Goal: Task Accomplishment & Management: Use online tool/utility

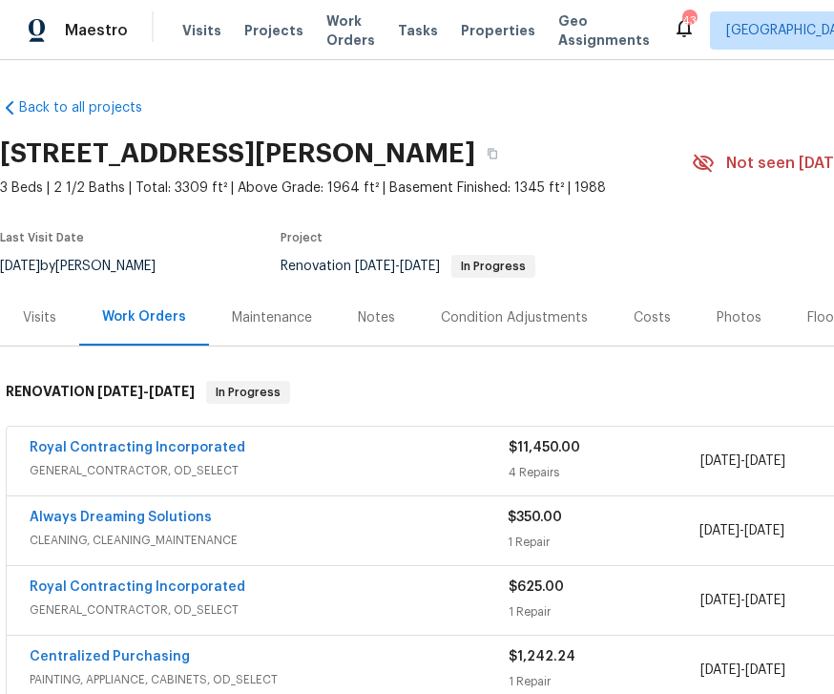
click at [210, 37] on span "Visits" at bounding box center [201, 30] width 39 height 19
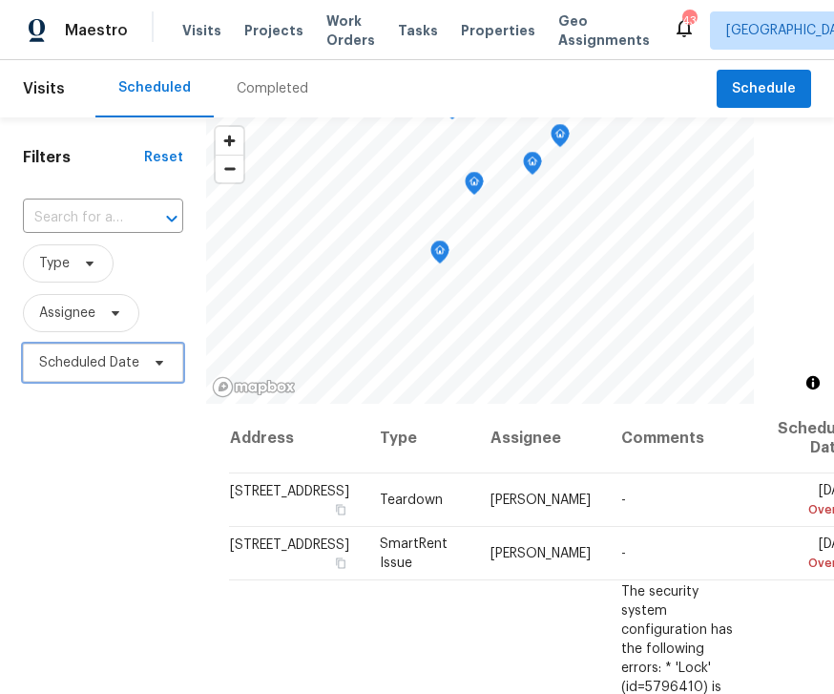
click at [168, 358] on span "Scheduled Date" at bounding box center [103, 362] width 160 height 38
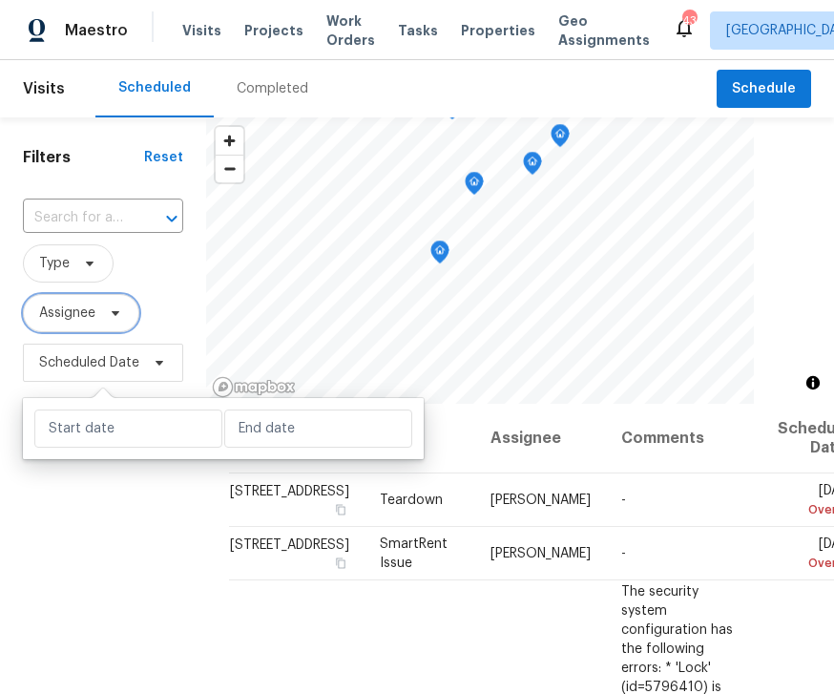
click at [108, 319] on icon at bounding box center [115, 312] width 15 height 15
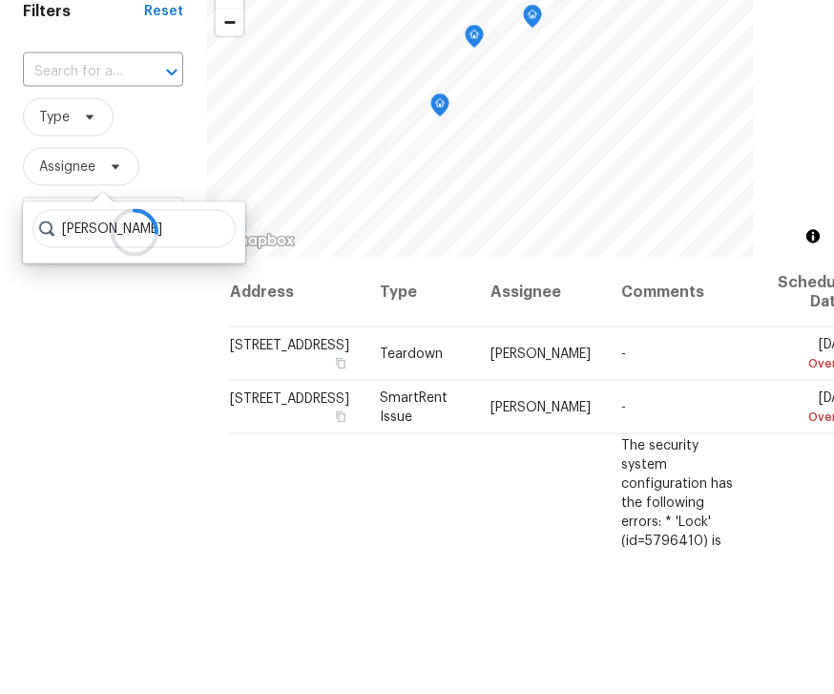
type input "[PERSON_NAME]"
click at [128, 203] on input "text" at bounding box center [76, 218] width 107 height 30
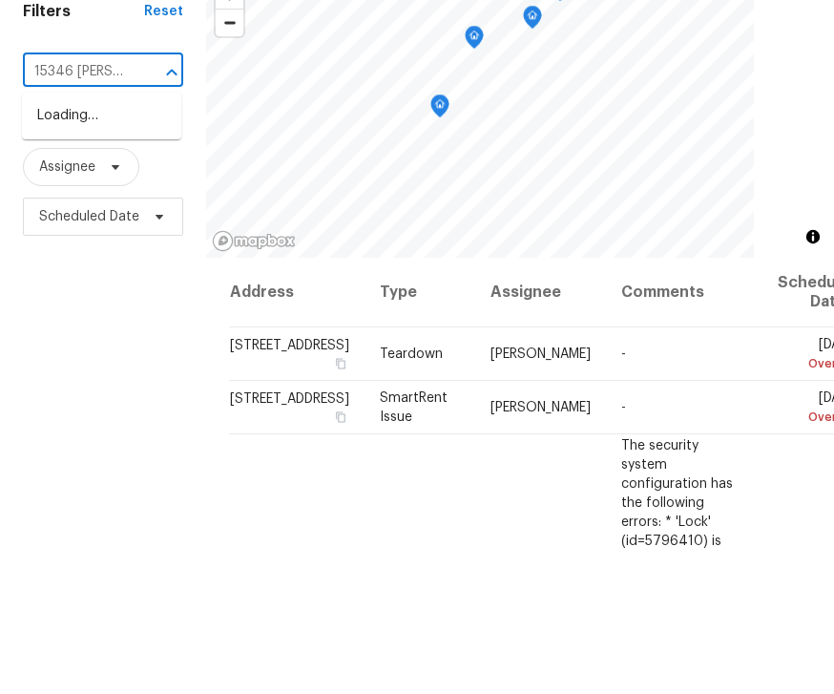
type input "15346 beva"
click at [99, 246] on li "[STREET_ADDRESS][PERSON_NAME]" at bounding box center [101, 272] width 159 height 52
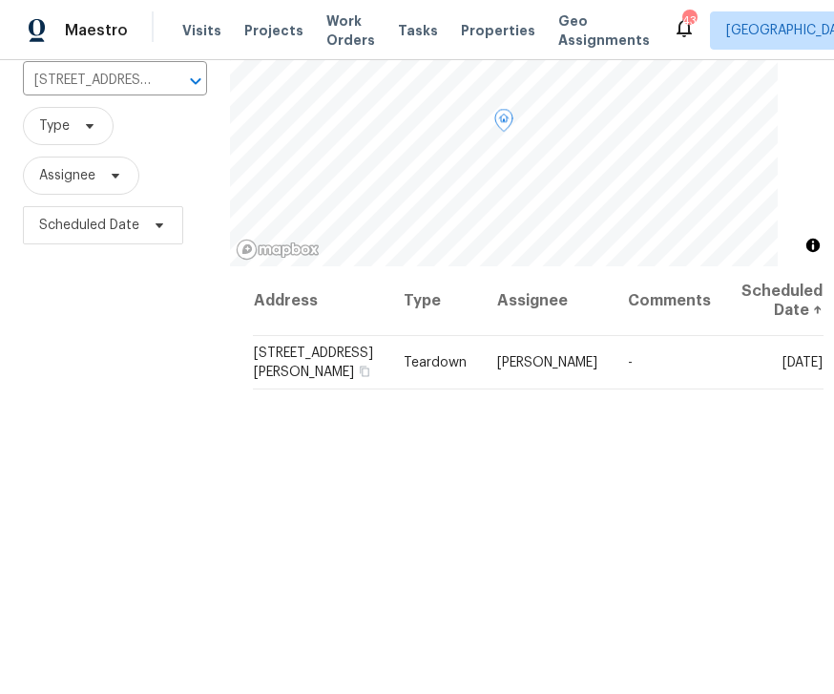
scroll to position [141, 0]
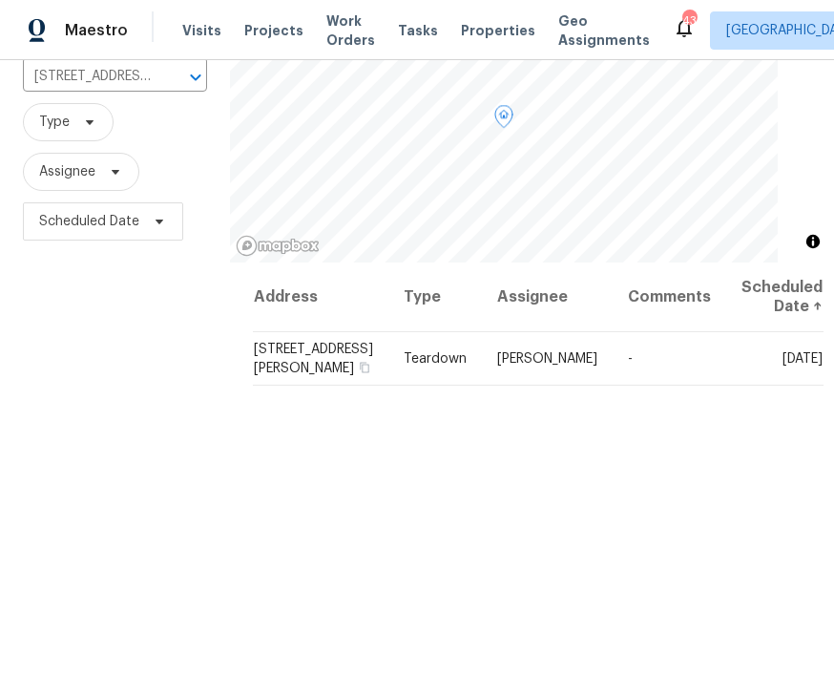
click at [0, 0] on icon at bounding box center [0, 0] width 0 height 0
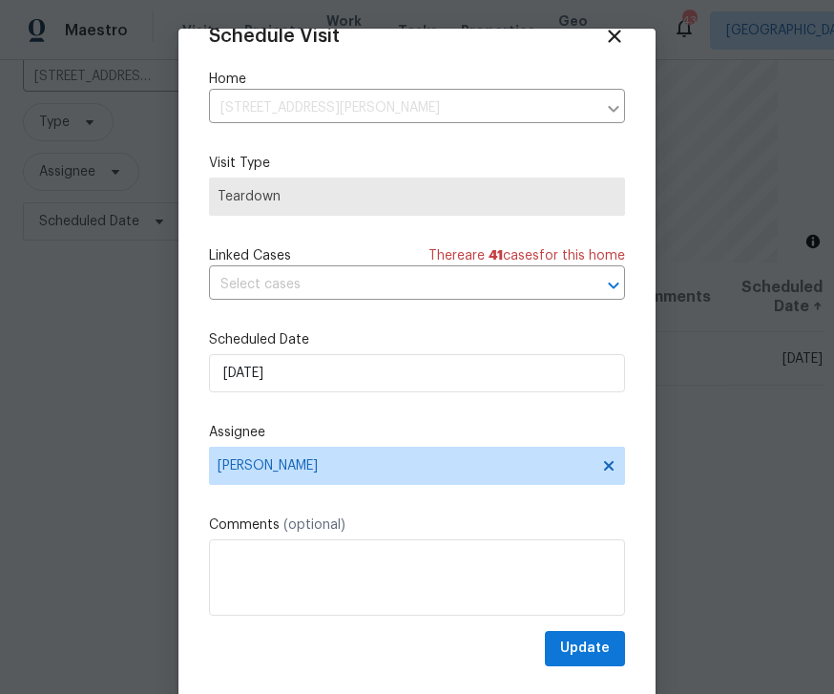
scroll to position [37, 0]
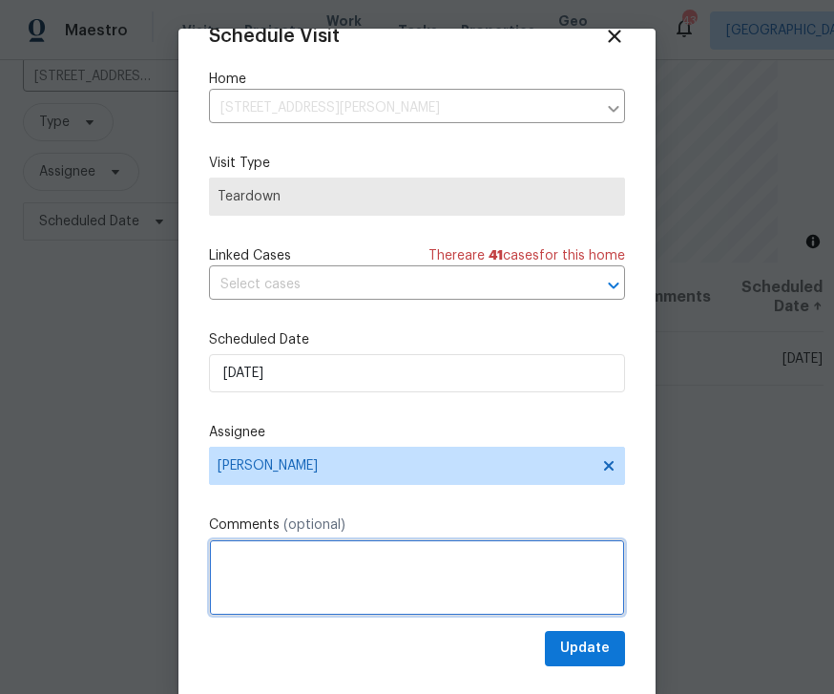
click at [309, 568] on textarea at bounding box center [417, 577] width 416 height 76
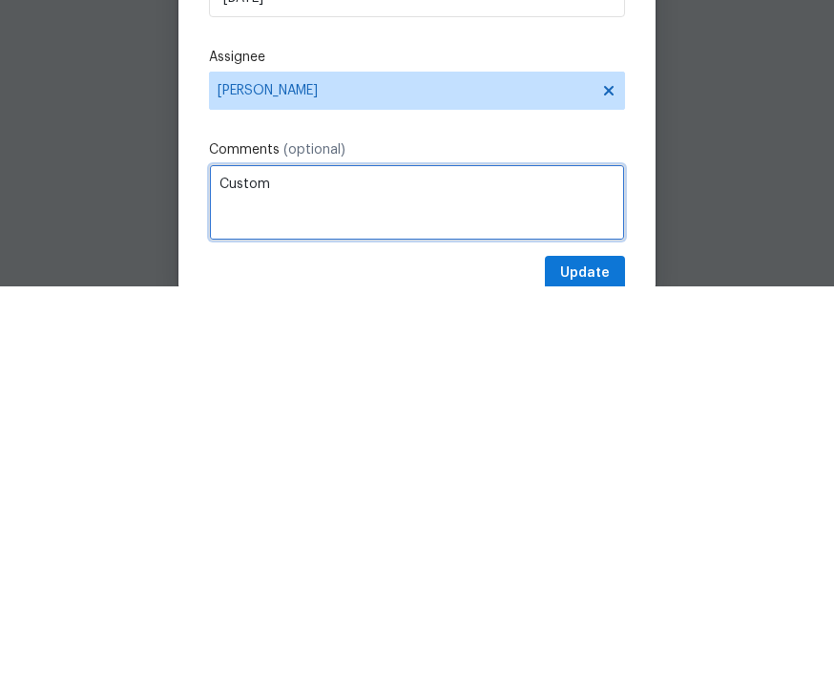
scroll to position [7, 0]
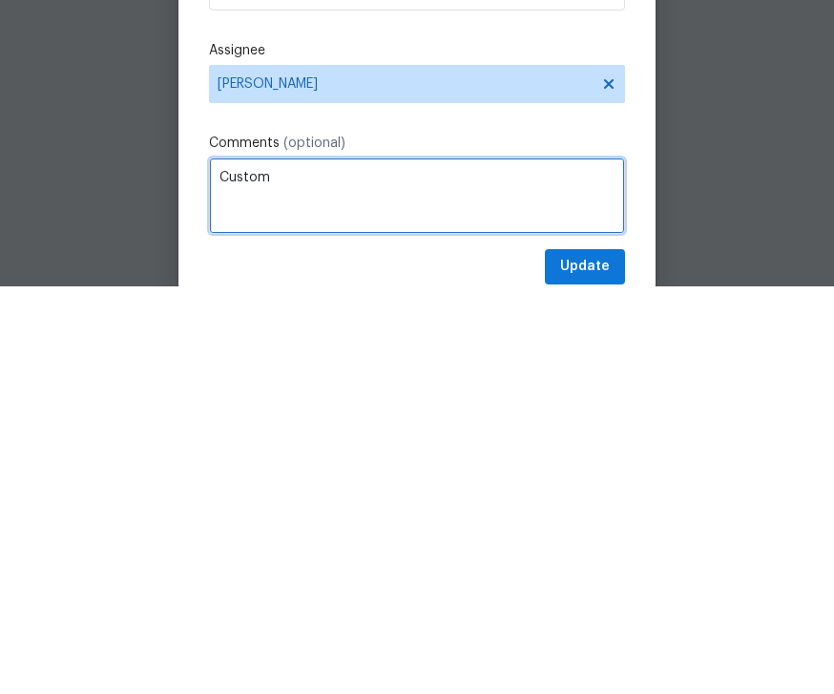
click at [370, 566] on textarea "Custom" at bounding box center [417, 604] width 416 height 76
type textarea "C"
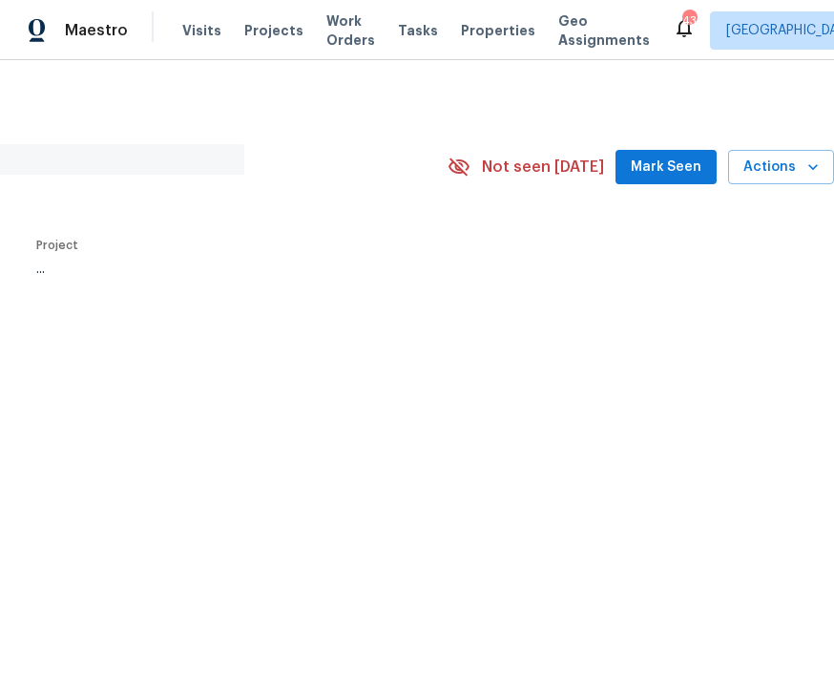
scroll to position [0, 244]
click at [665, 172] on span "Mark Seen" at bounding box center [666, 168] width 71 height 24
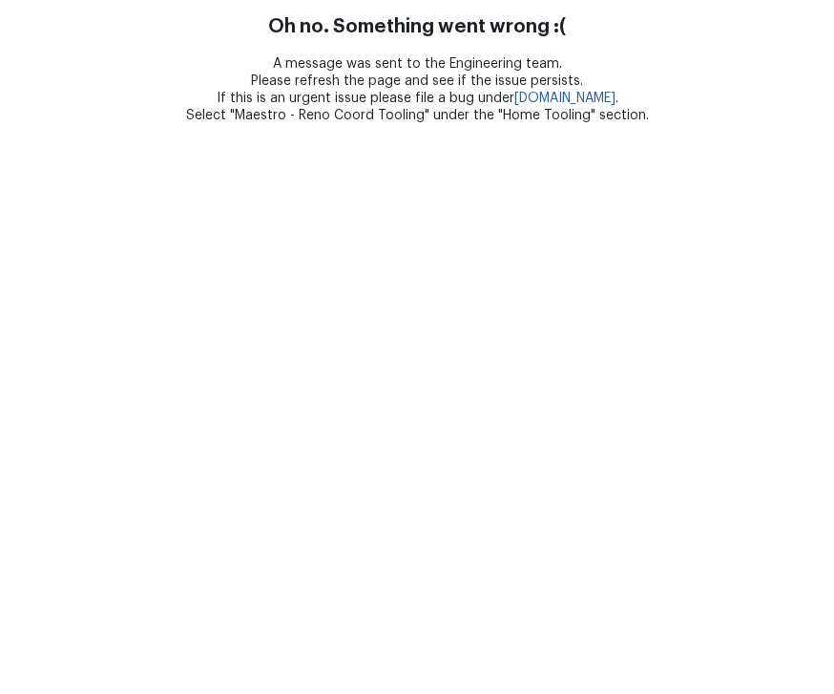
click at [679, 124] on html "Oh no. Something went wrong :( A message was sent to the Engineering team. Plea…" at bounding box center [417, 62] width 834 height 124
click at [671, 124] on html "Oh no. Something went wrong :( A message was sent to the Engineering team. Plea…" at bounding box center [417, 62] width 834 height 124
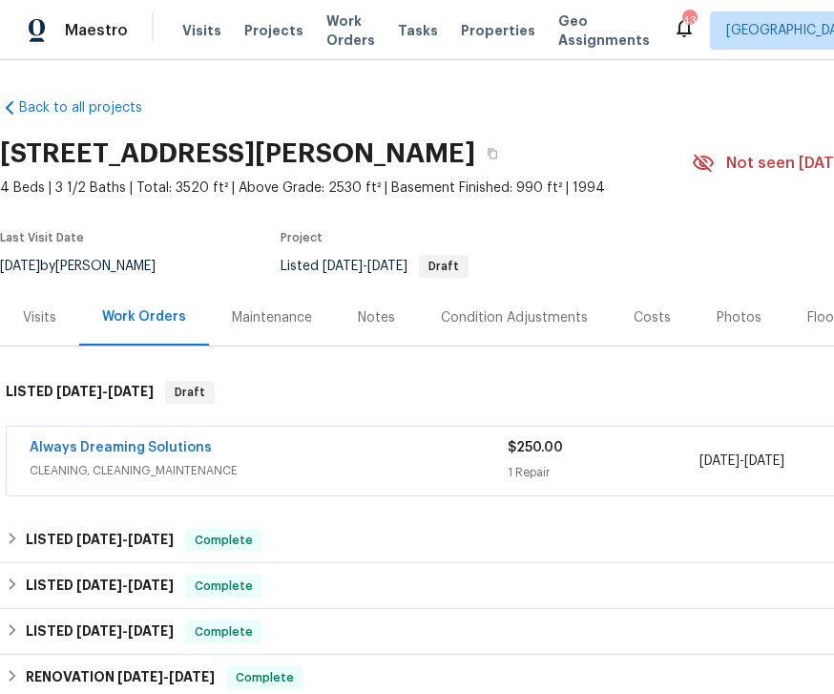
click at [282, 453] on div "Always Dreaming Solutions" at bounding box center [269, 449] width 478 height 23
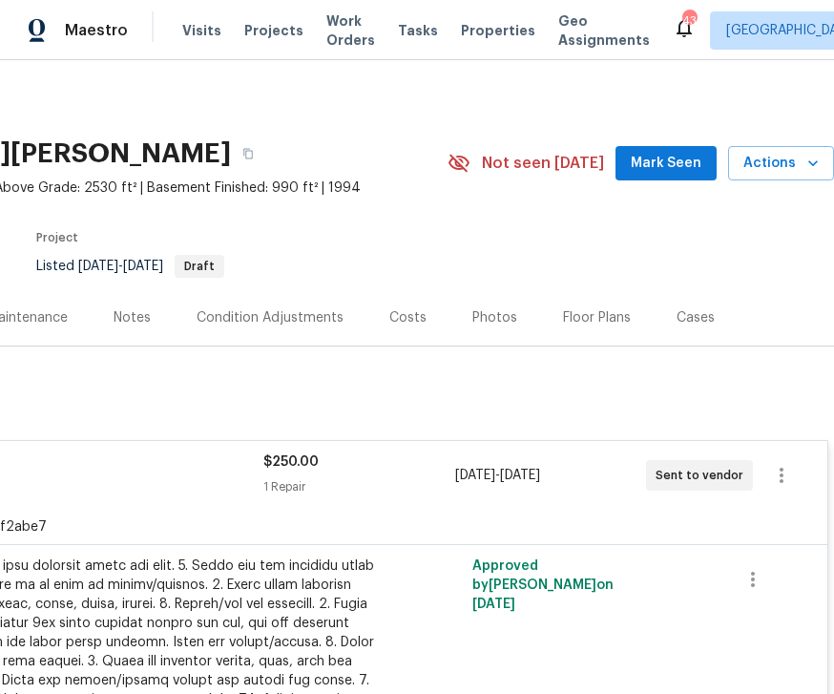
scroll to position [0, 244]
click at [782, 474] on icon "button" at bounding box center [781, 474] width 4 height 15
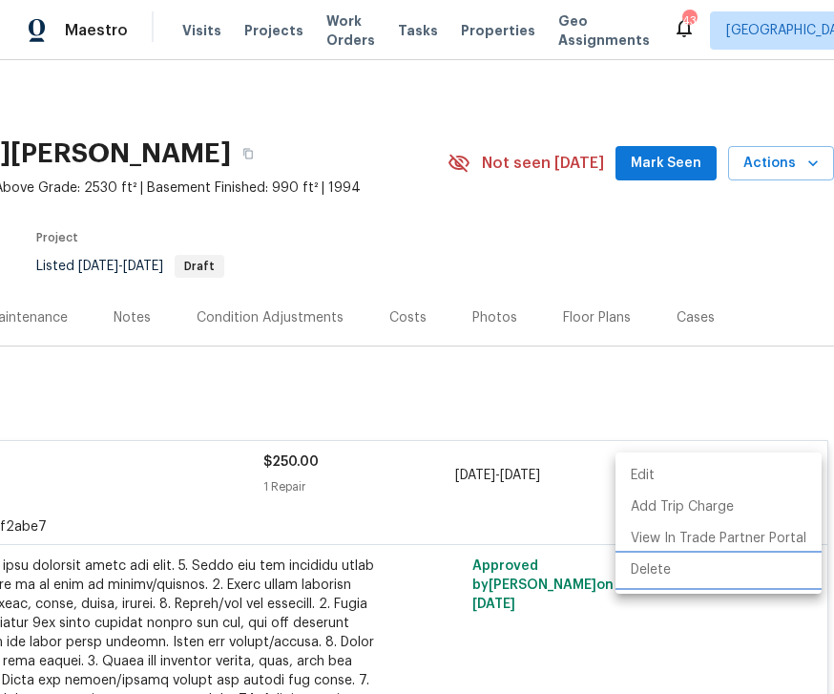
click at [659, 567] on li "Delete" at bounding box center [718, 569] width 206 height 31
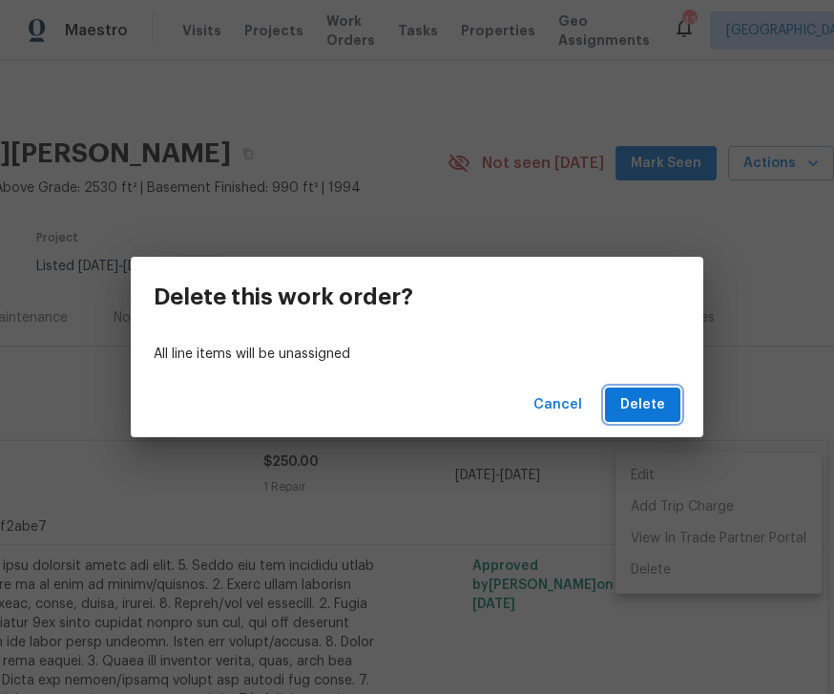
click at [662, 388] on button "Delete" at bounding box center [642, 404] width 75 height 35
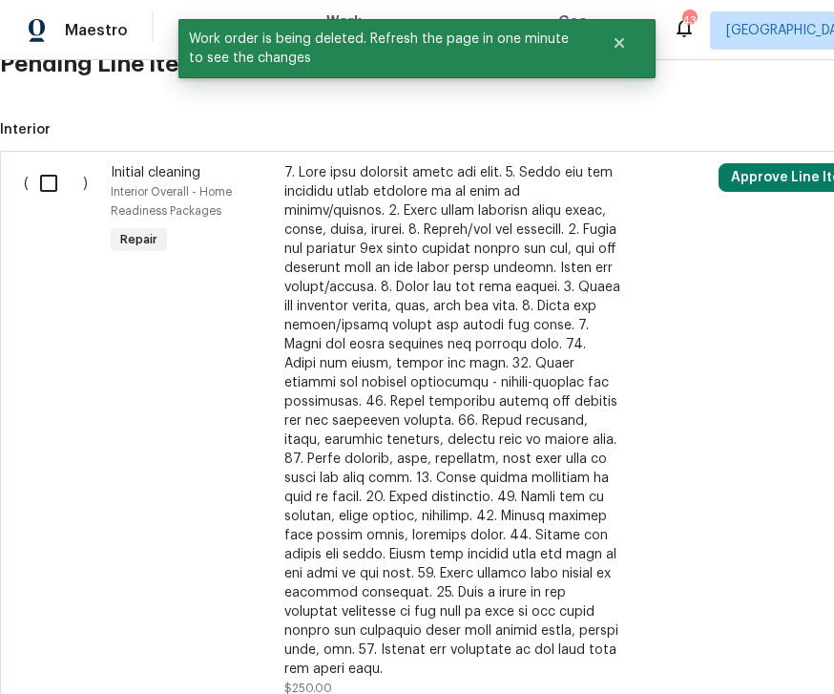
scroll to position [683, 0]
click at [63, 189] on input "checkbox" at bounding box center [56, 184] width 54 height 40
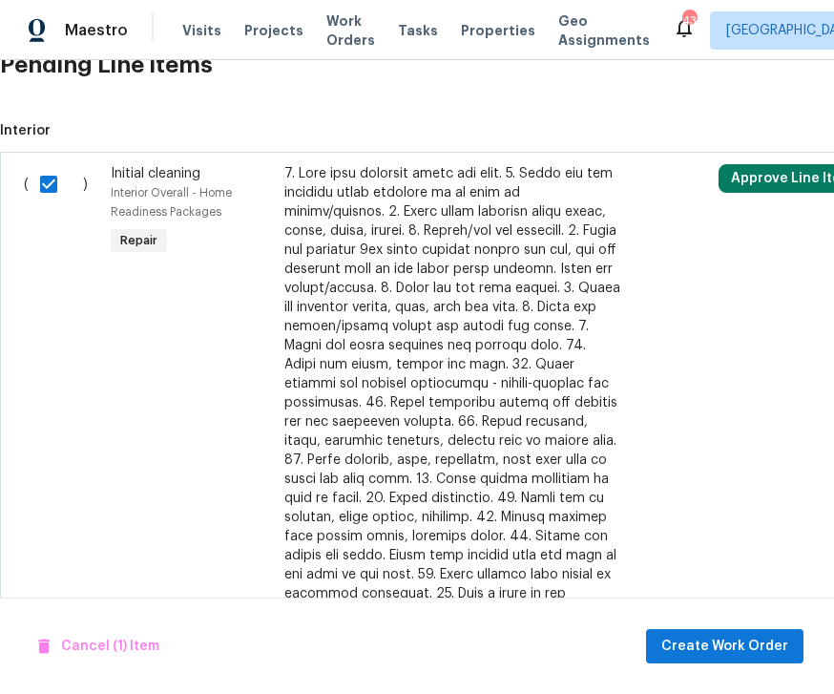
scroll to position [6, 0]
click at [716, 659] on button "Create Work Order" at bounding box center [724, 646] width 157 height 35
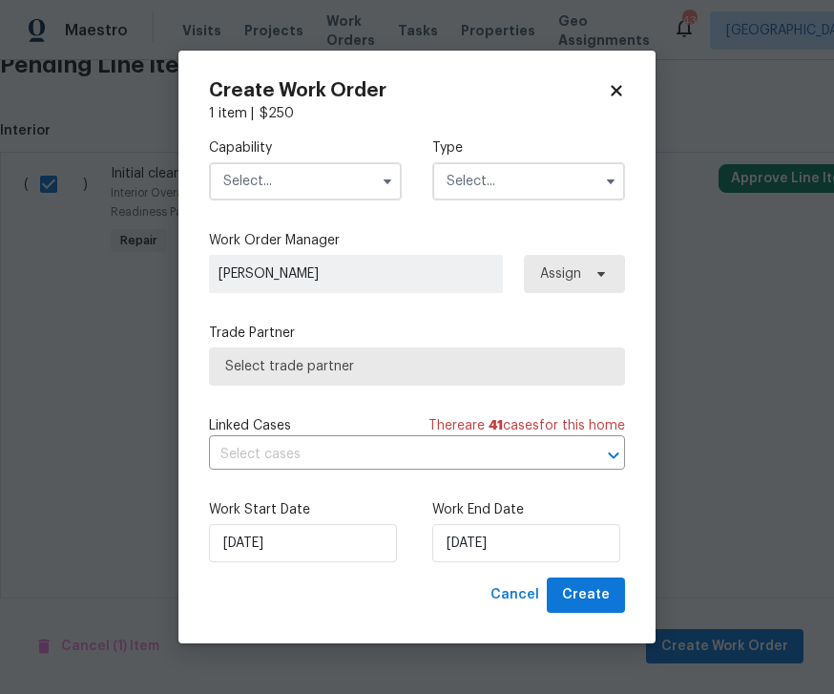
checkbox input "false"
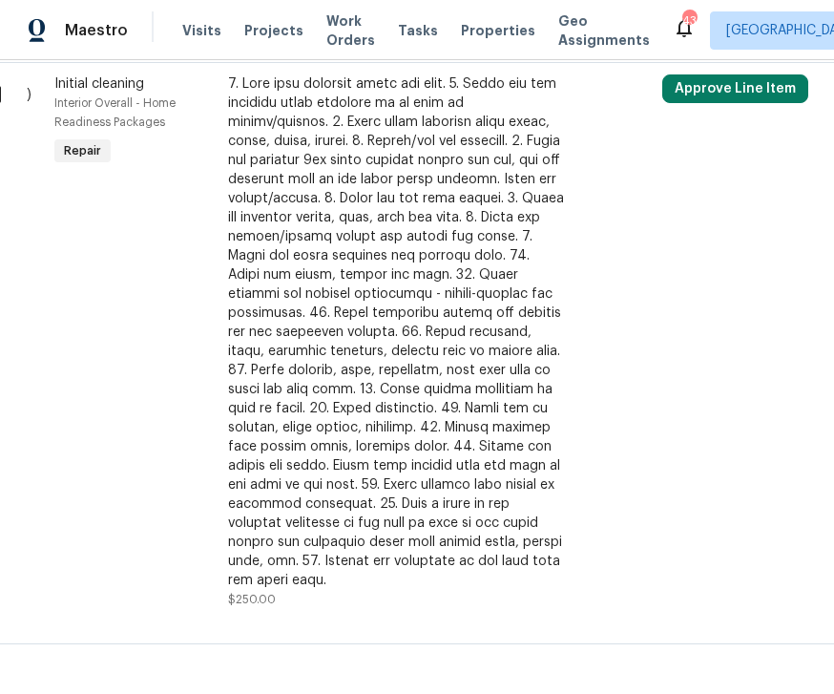
scroll to position [773, 58]
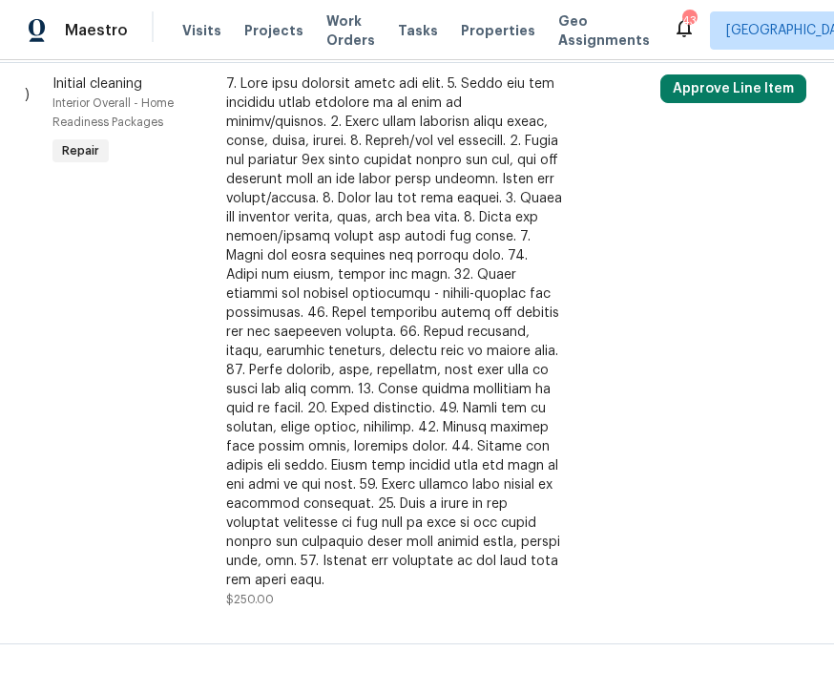
click at [373, 431] on div at bounding box center [394, 331] width 336 height 515
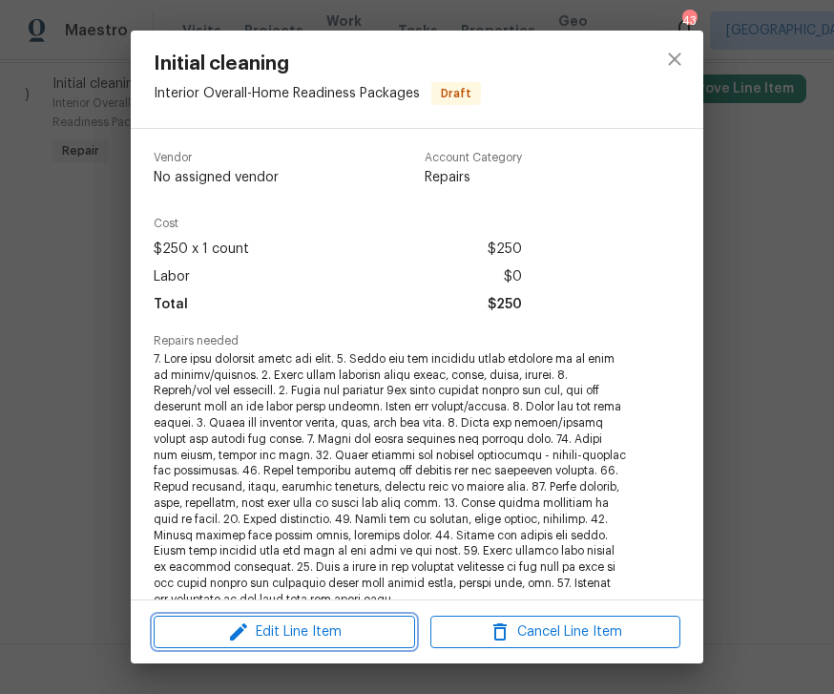
click at [308, 638] on span "Edit Line Item" at bounding box center [284, 632] width 250 height 24
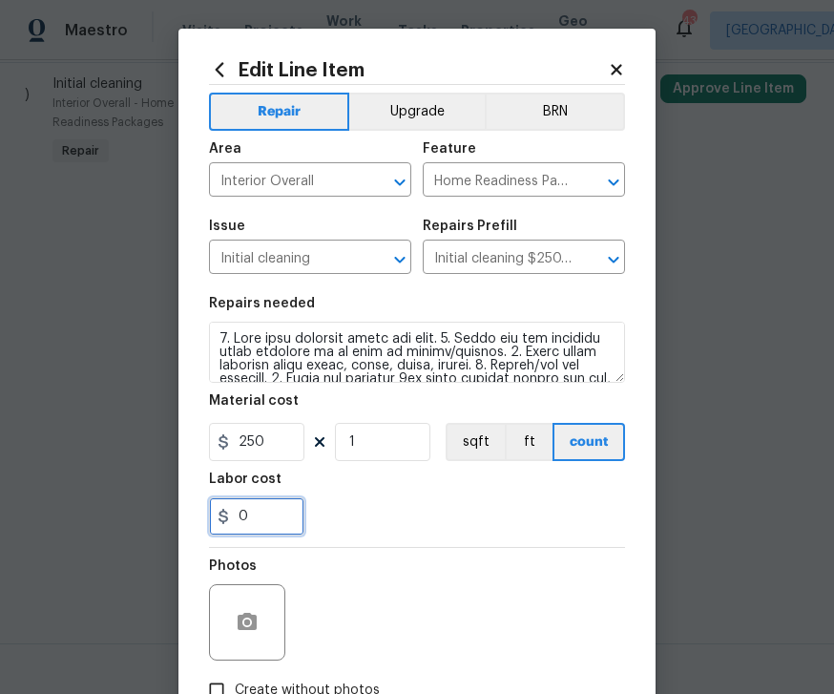
click at [243, 535] on input "0" at bounding box center [256, 516] width 95 height 38
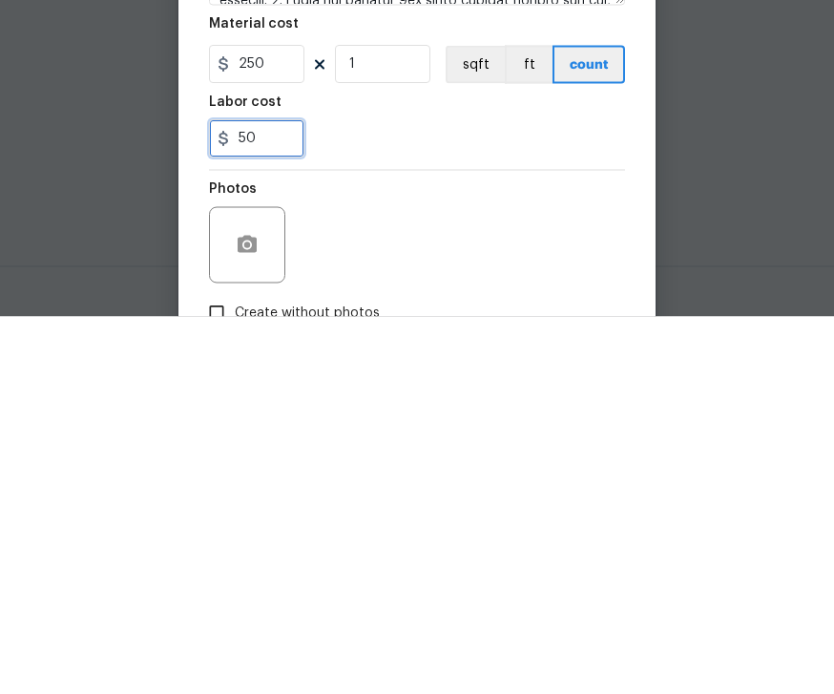
type input "50"
click at [491, 548] on div "Photos" at bounding box center [417, 610] width 416 height 124
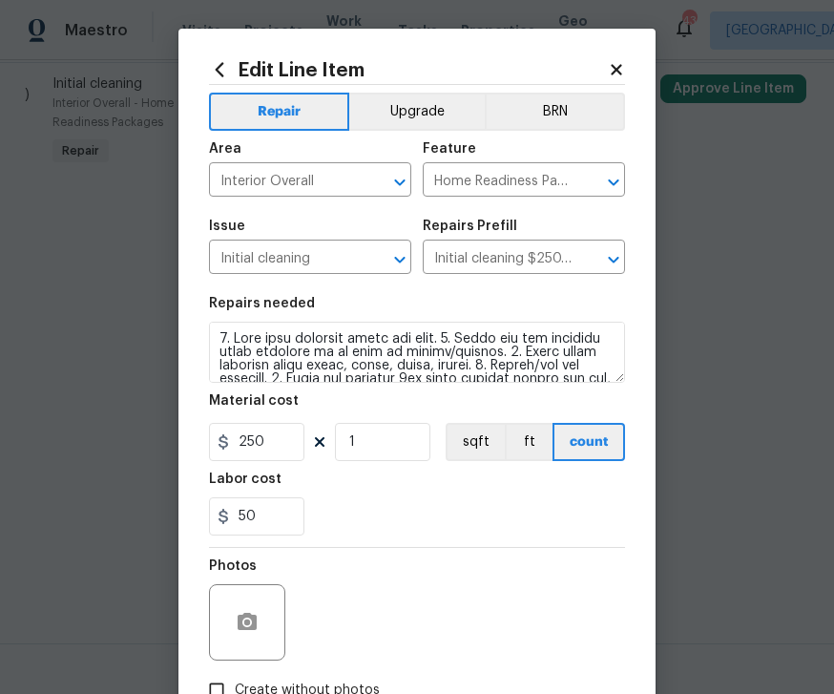
click at [151, 514] on body "Maestro Visits Projects Work Orders Tasks Properties Geo Assignments 43 Richmon…" at bounding box center [417, 347] width 834 height 694
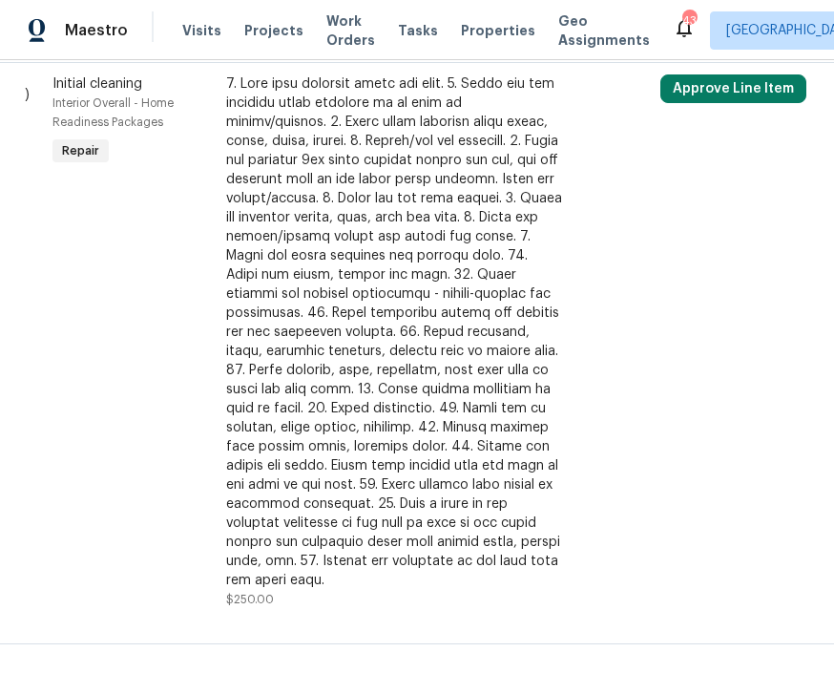
click at [415, 389] on div at bounding box center [394, 331] width 336 height 515
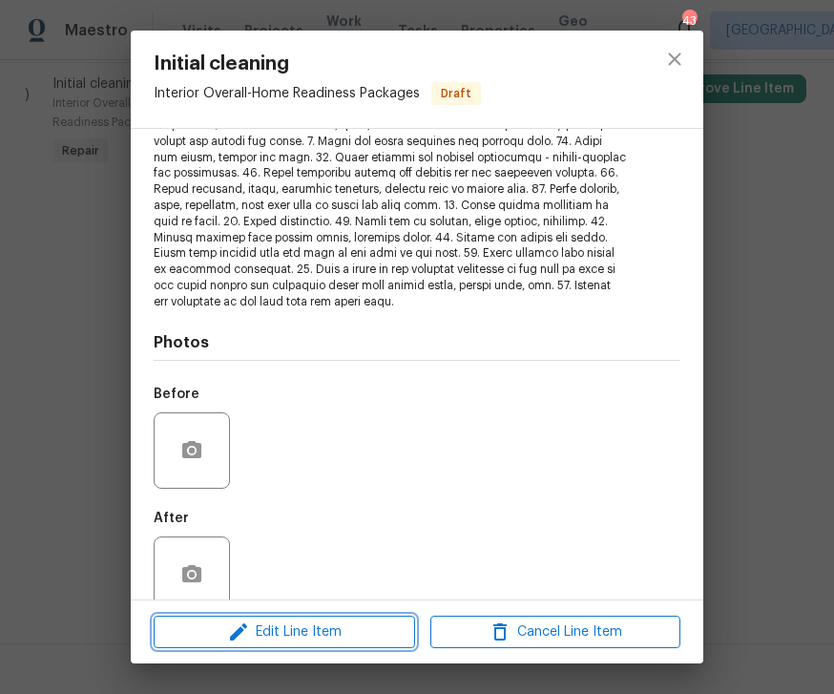
click at [315, 634] on span "Edit Line Item" at bounding box center [284, 632] width 250 height 24
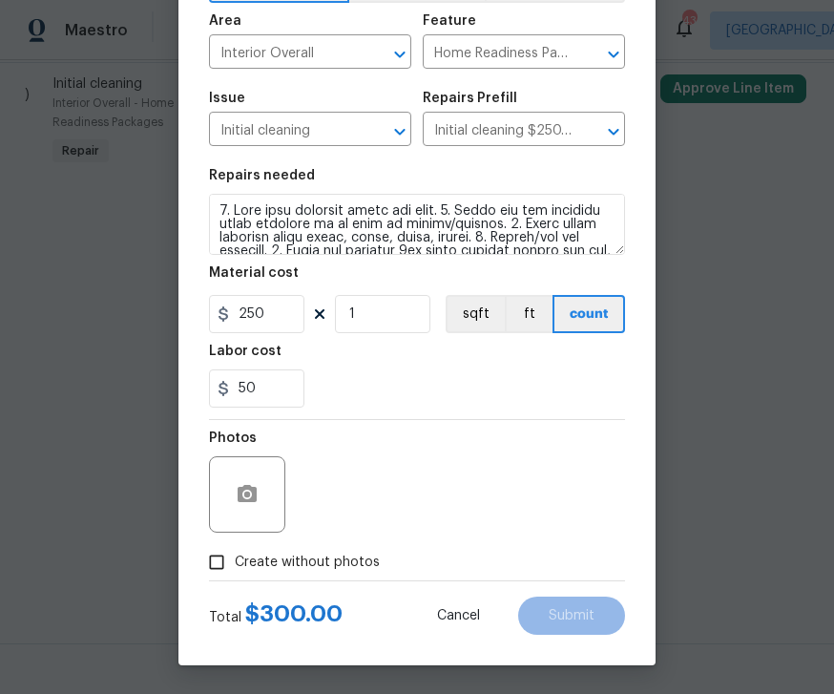
scroll to position [132, 0]
click at [210, 553] on input "Create without photos" at bounding box center [216, 562] width 36 height 36
checkbox input "true"
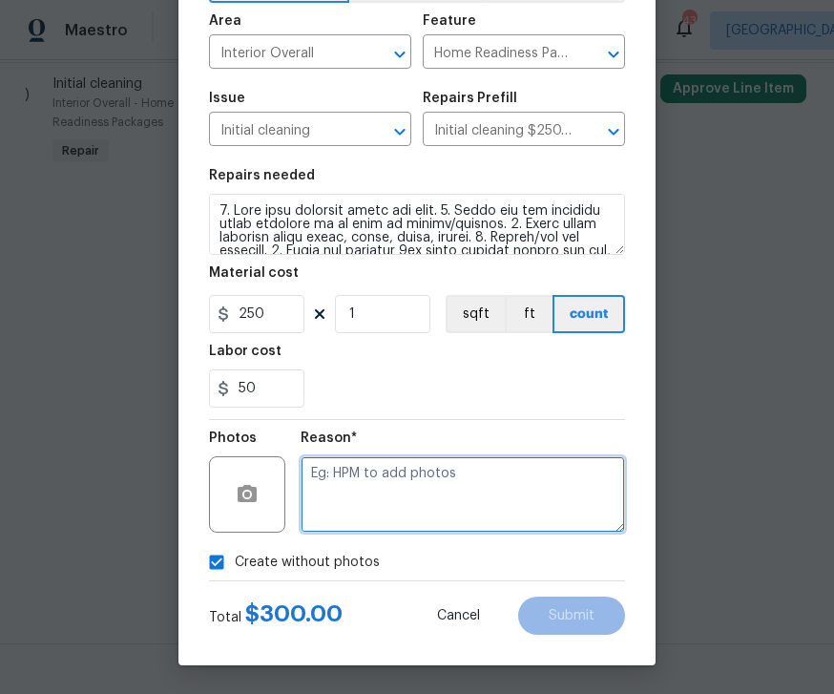
click at [392, 496] on textarea at bounding box center [463, 494] width 324 height 76
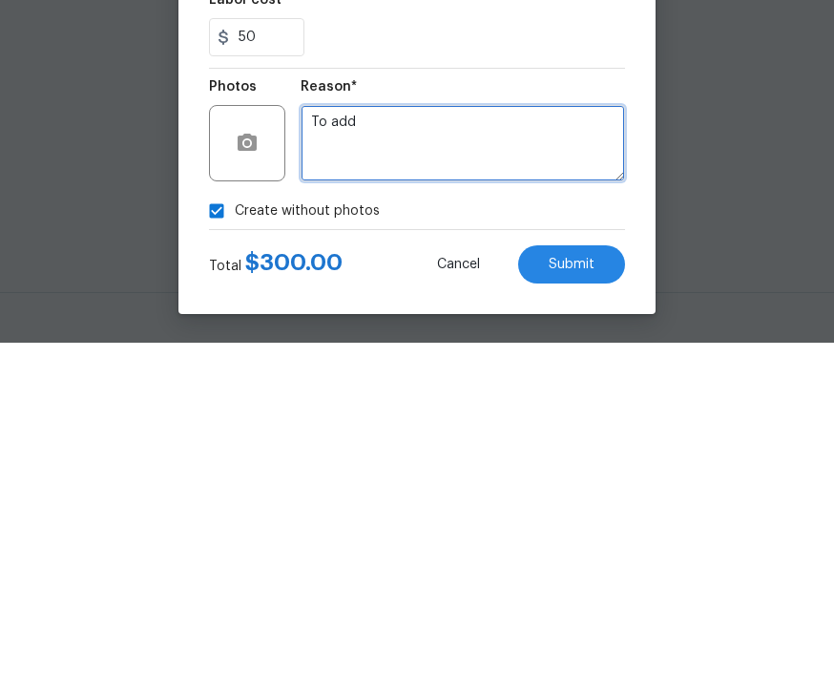
type textarea "To add"
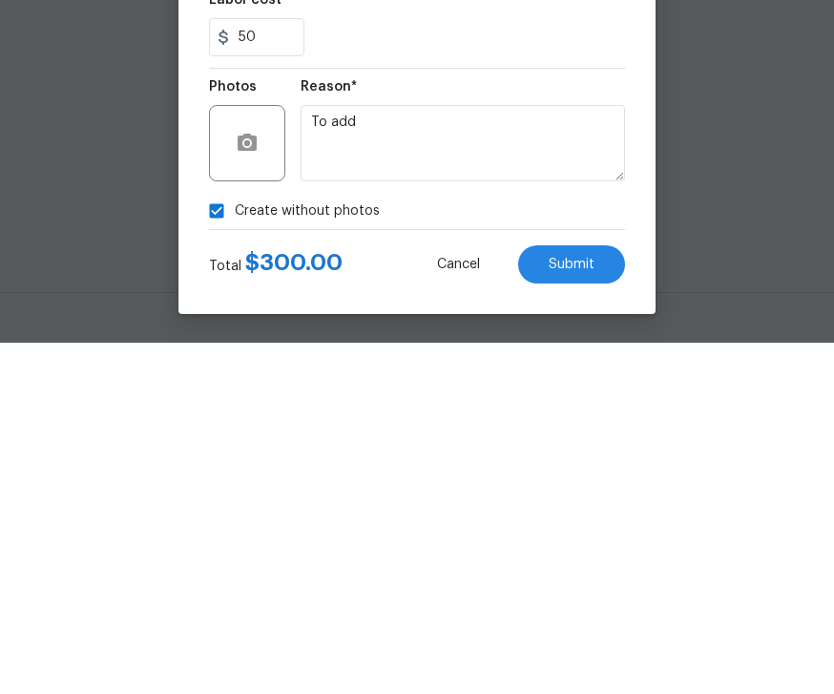
click at [582, 596] on button "Submit" at bounding box center [571, 615] width 107 height 38
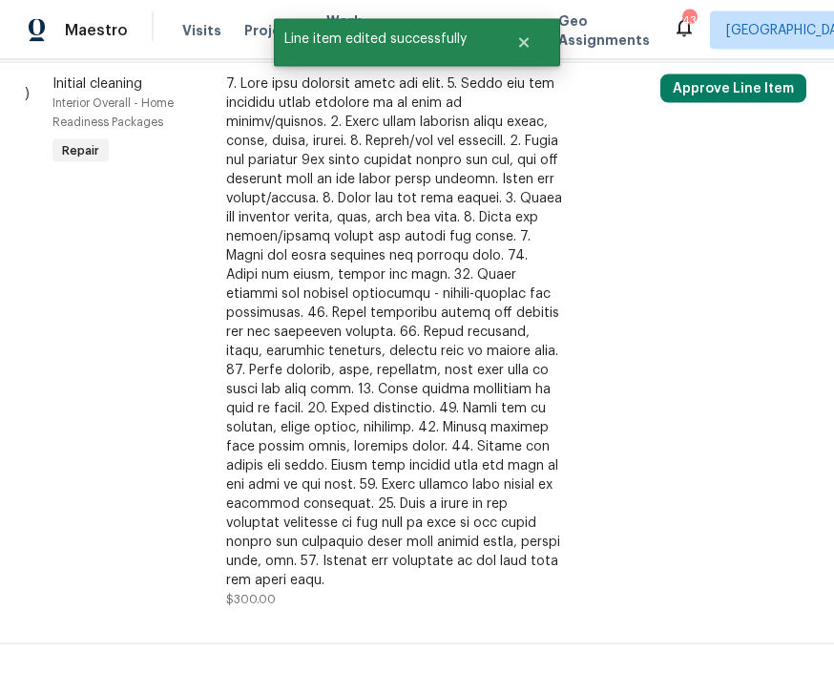
scroll to position [0, 0]
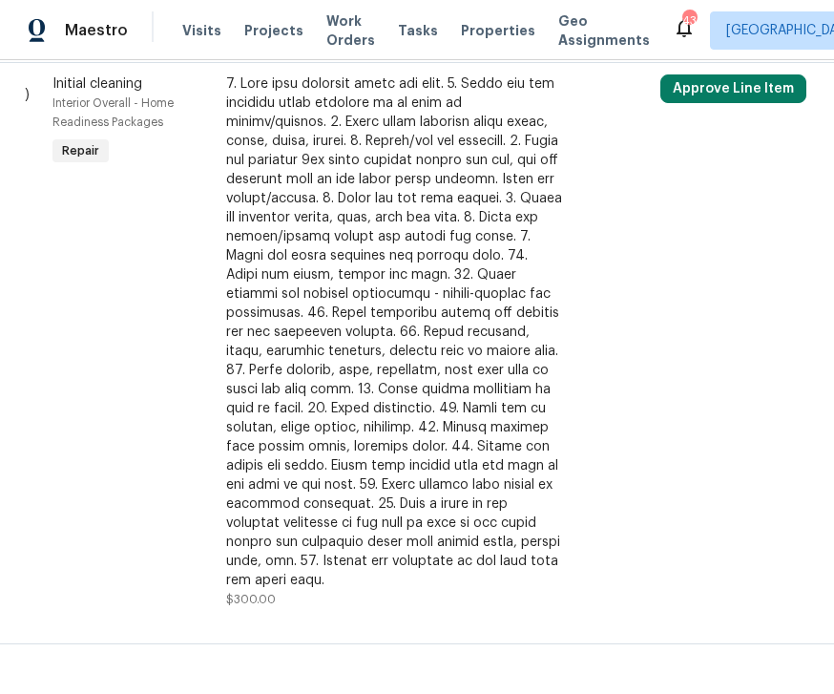
click at [722, 92] on button "Approve Line Item" at bounding box center [733, 88] width 146 height 29
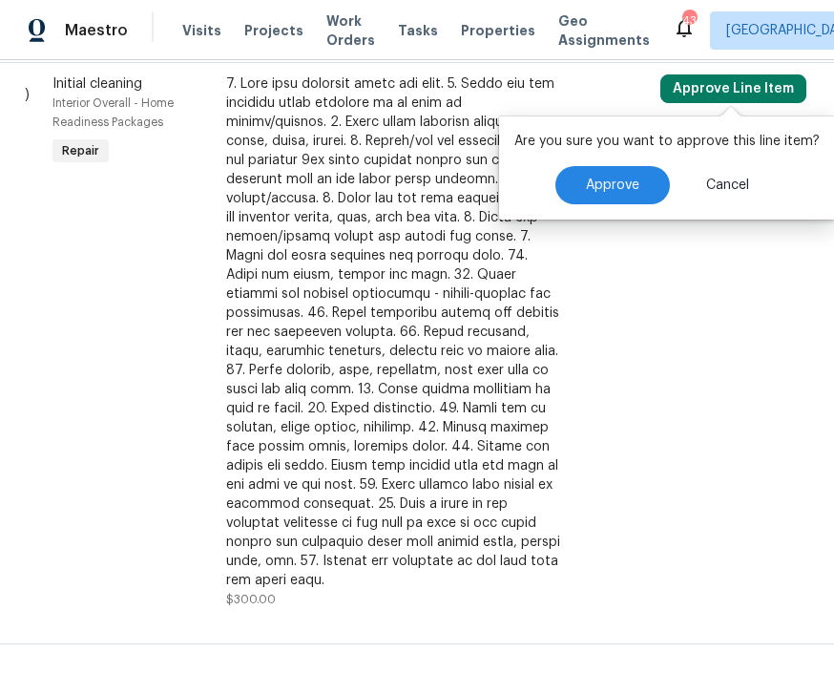
click at [612, 194] on button "Approve" at bounding box center [612, 185] width 114 height 38
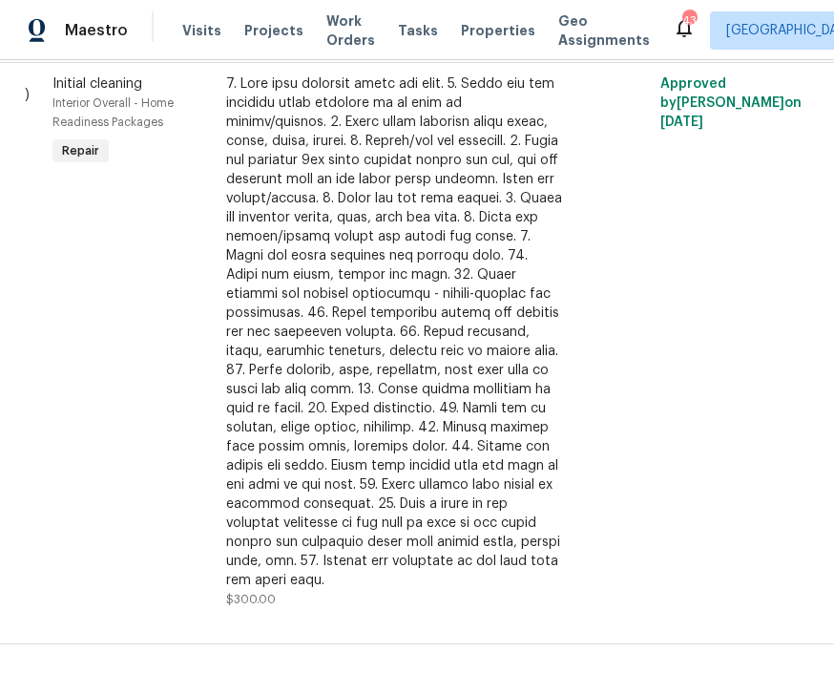
scroll to position [24, 0]
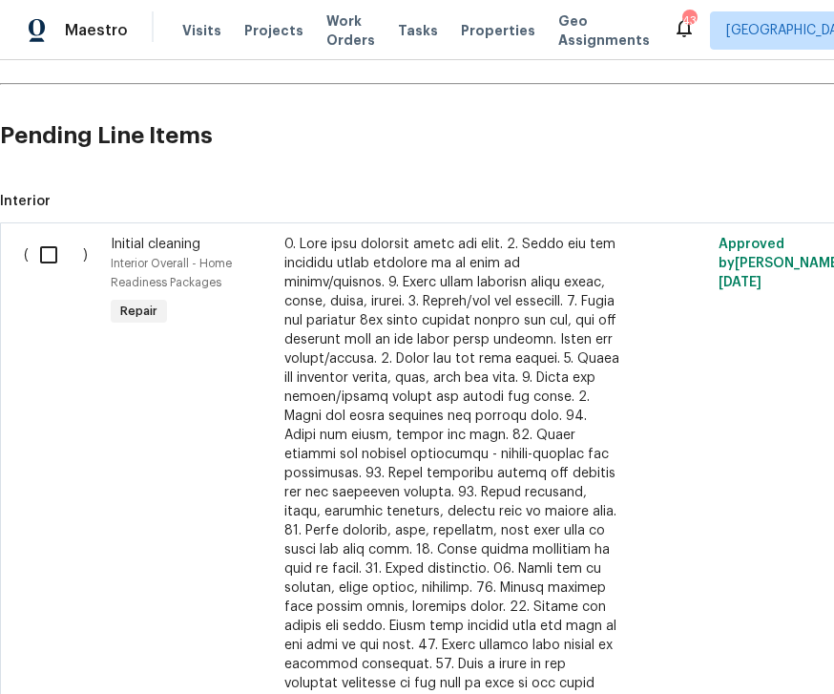
scroll to position [616, 0]
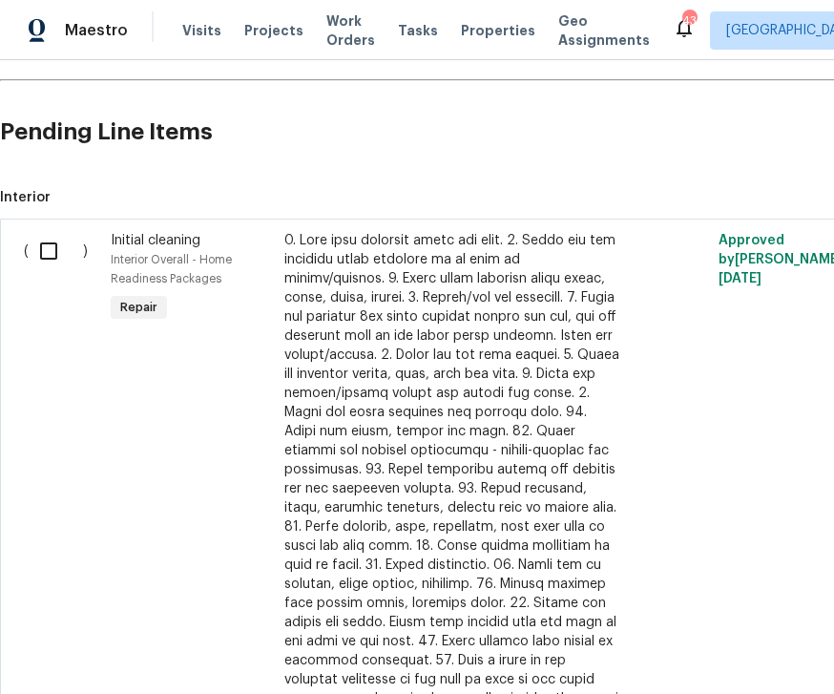
click at [45, 244] on input "checkbox" at bounding box center [56, 251] width 54 height 40
checkbox input "true"
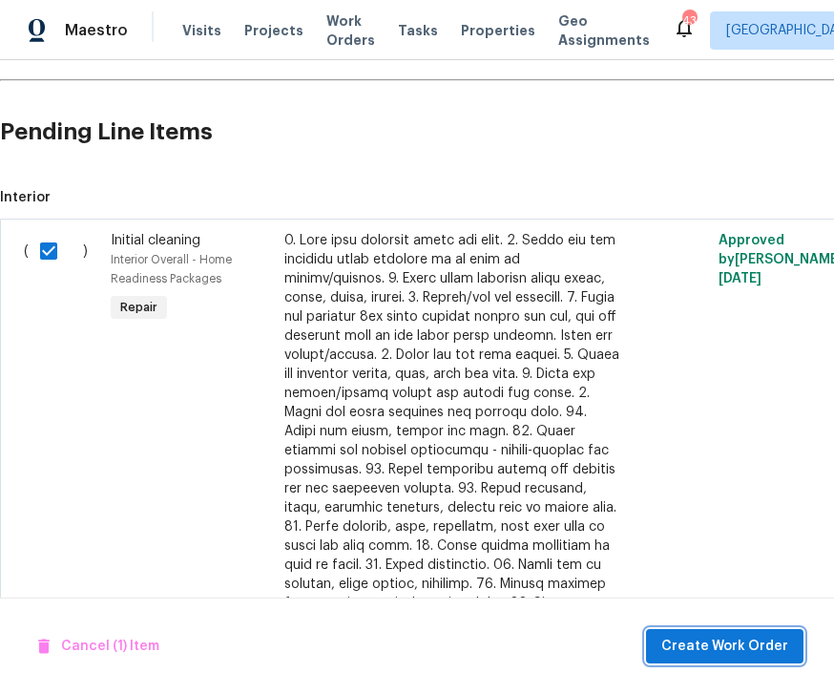
click at [722, 637] on span "Create Work Order" at bounding box center [724, 646] width 127 height 24
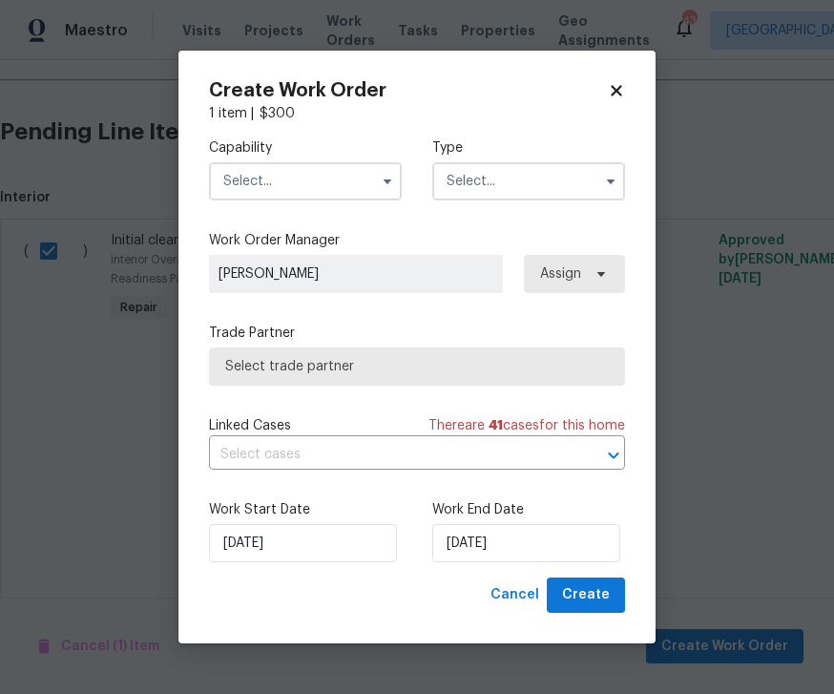
click at [360, 186] on input "text" at bounding box center [305, 181] width 193 height 38
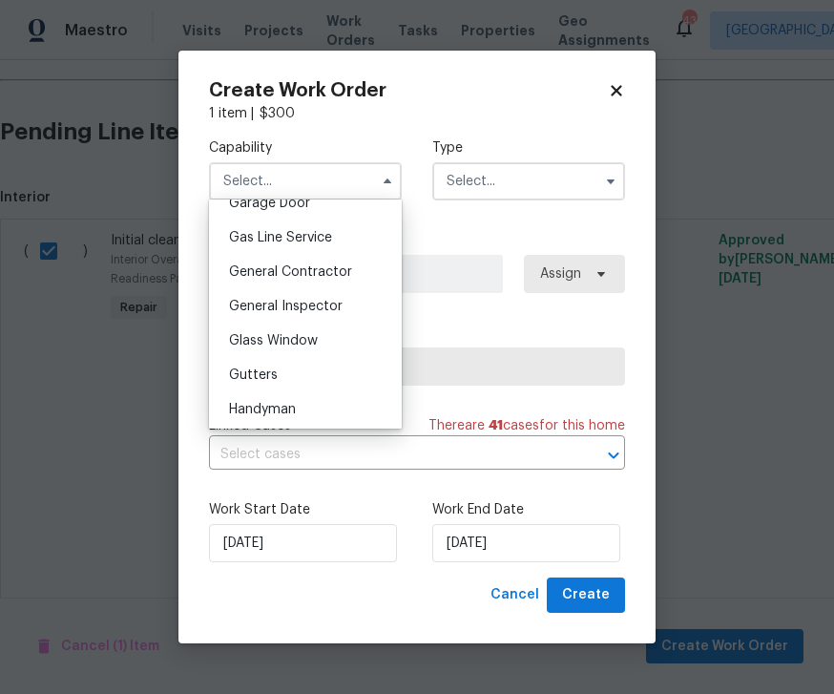
scroll to position [861, 0]
click at [317, 268] on span "General Contractor" at bounding box center [290, 272] width 123 height 13
type input "General Contractor"
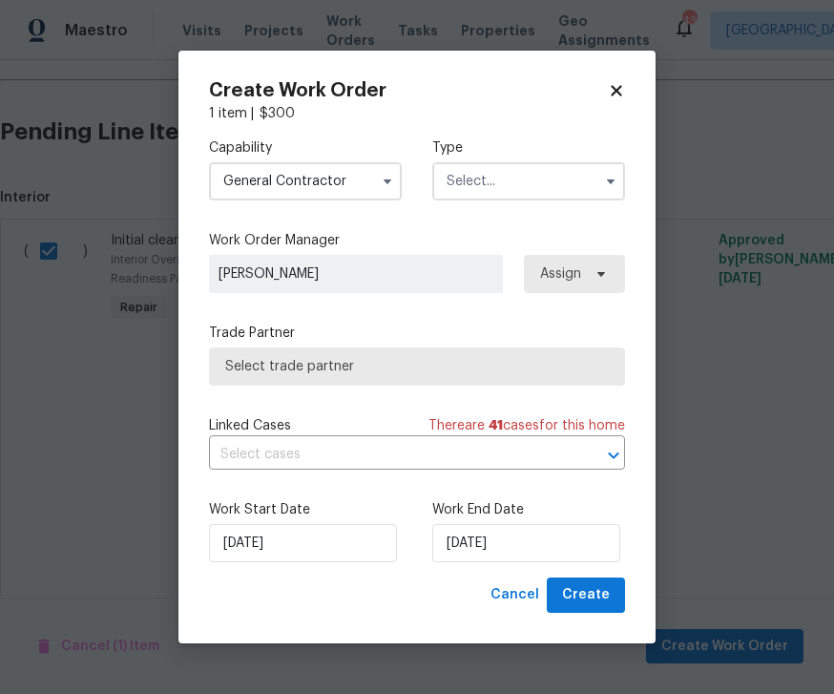
click at [593, 180] on input "text" at bounding box center [528, 181] width 193 height 38
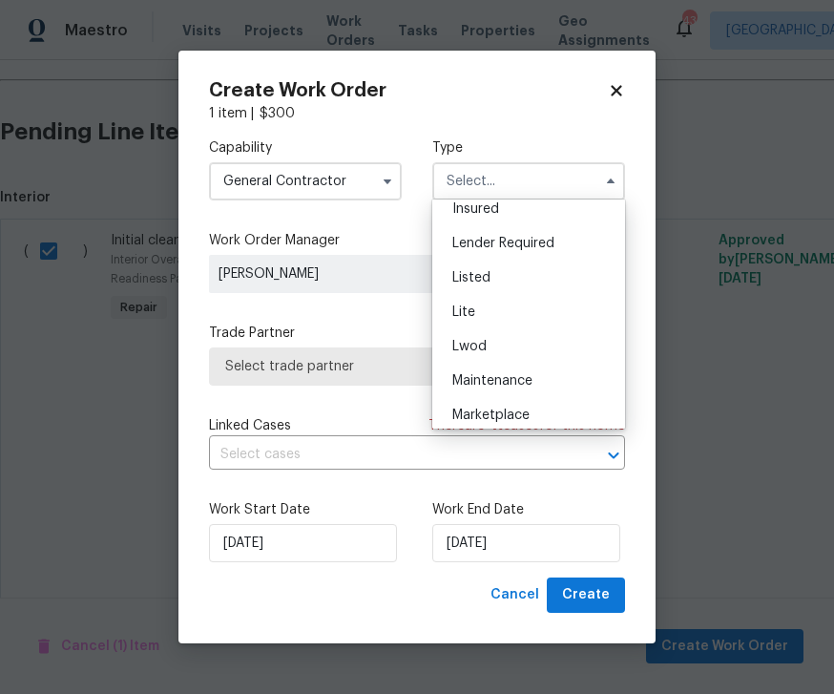
scroll to position [148, 0]
click at [480, 266] on div "Listed" at bounding box center [528, 279] width 183 height 34
type input "Listed"
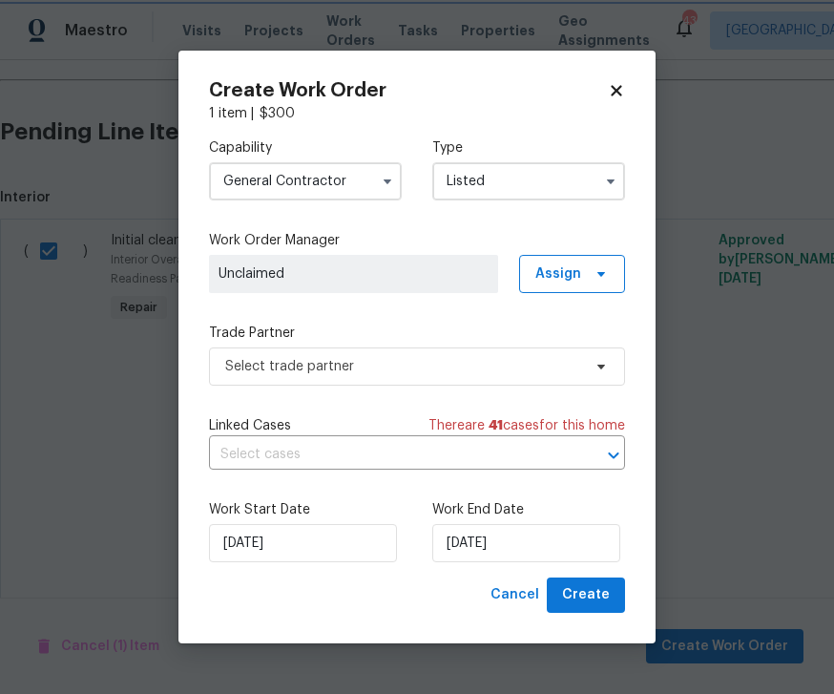
scroll to position [0, 0]
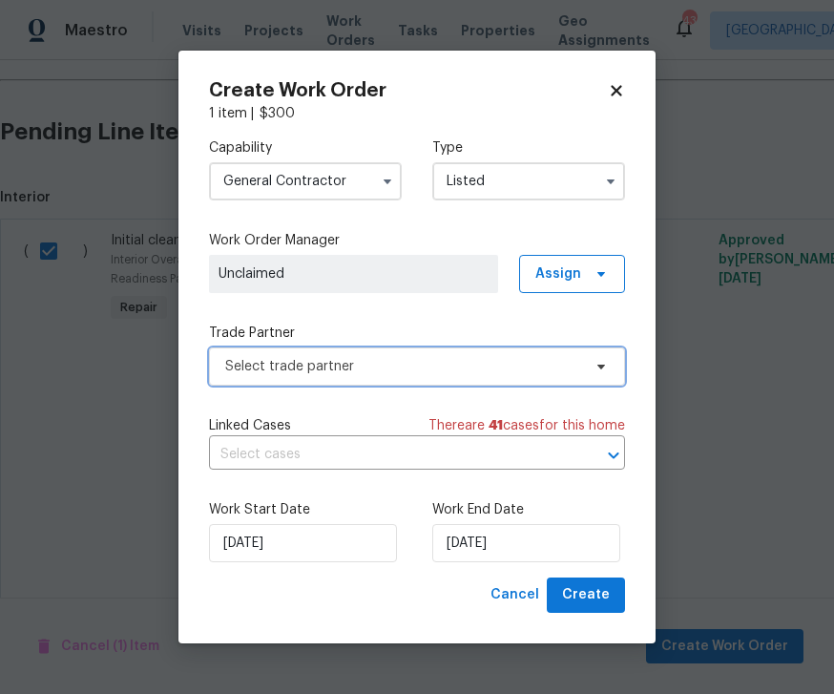
click at [608, 371] on icon at bounding box center [600, 366] width 15 height 15
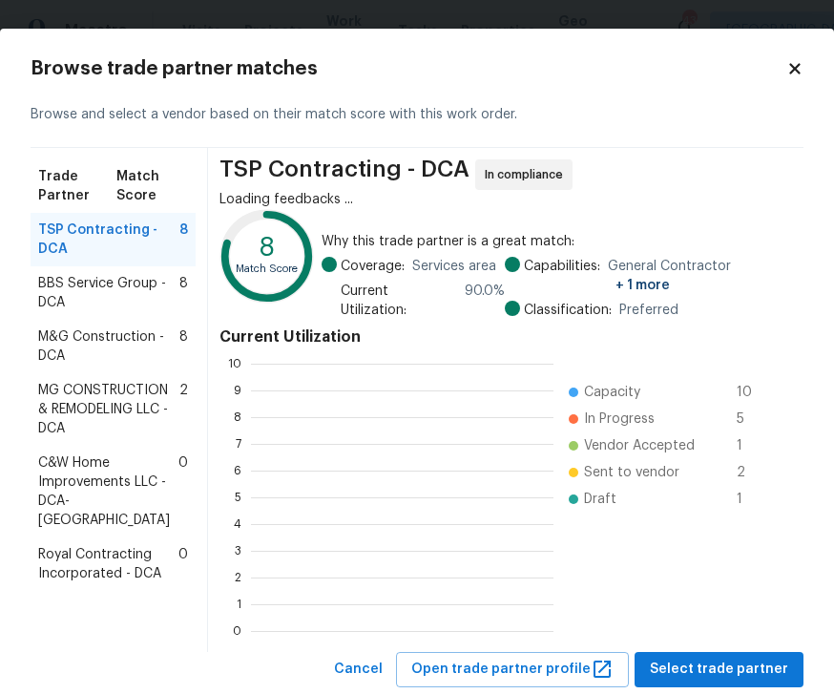
scroll to position [2, 2]
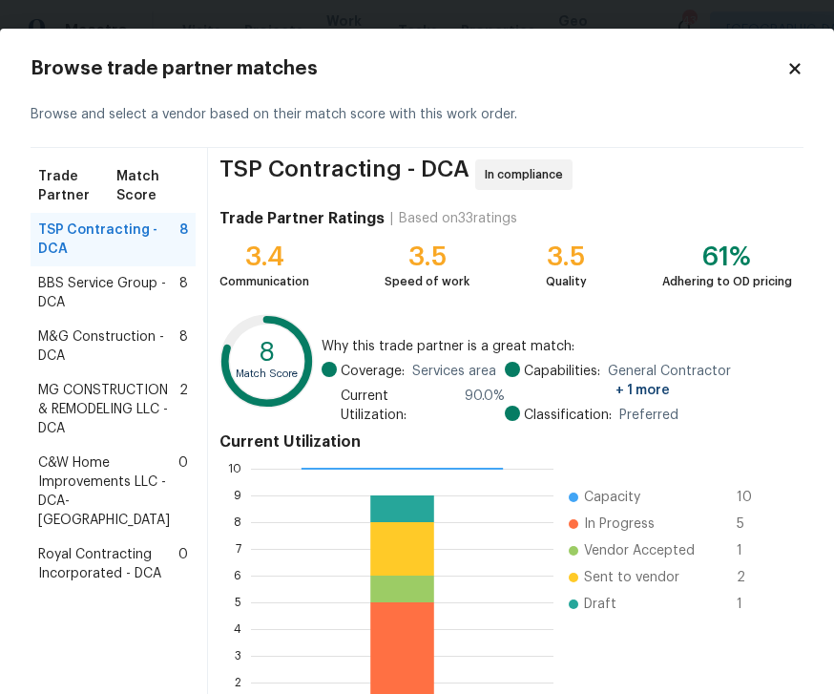
click at [112, 410] on span "MG CONSTRUCTION & REMODELING LLC - DCA" at bounding box center [108, 409] width 141 height 57
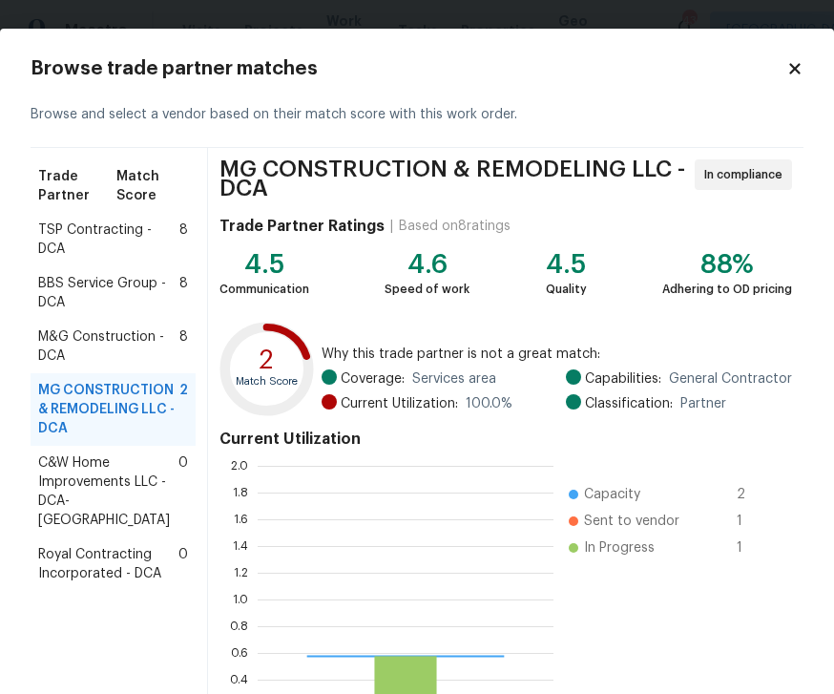
scroll to position [267, 296]
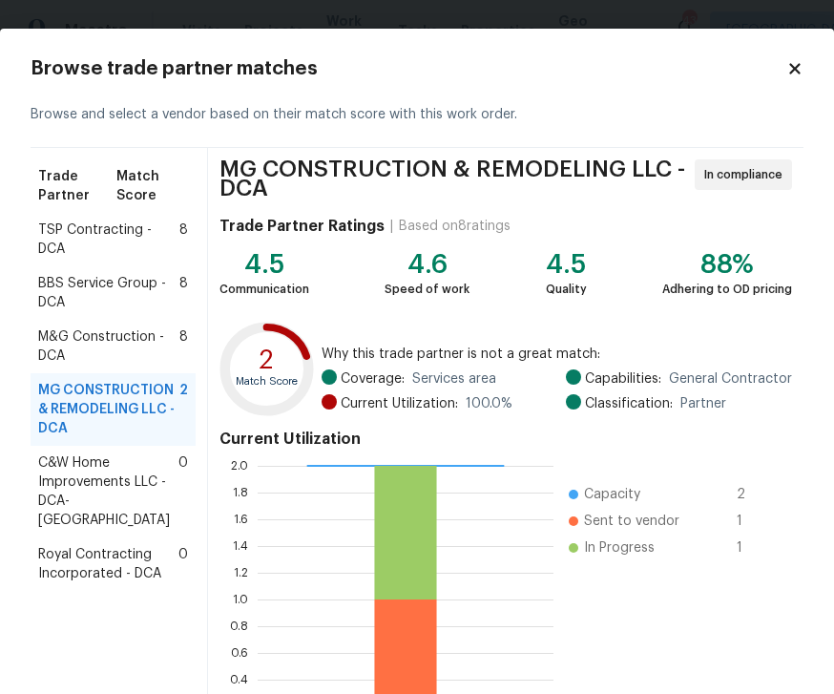
click at [405, 160] on span "MG CONSTRUCTION & REMODELING LLC - DCA" at bounding box center [453, 178] width 469 height 38
click at [145, 327] on span "M&G Construction - DCA" at bounding box center [108, 346] width 141 height 38
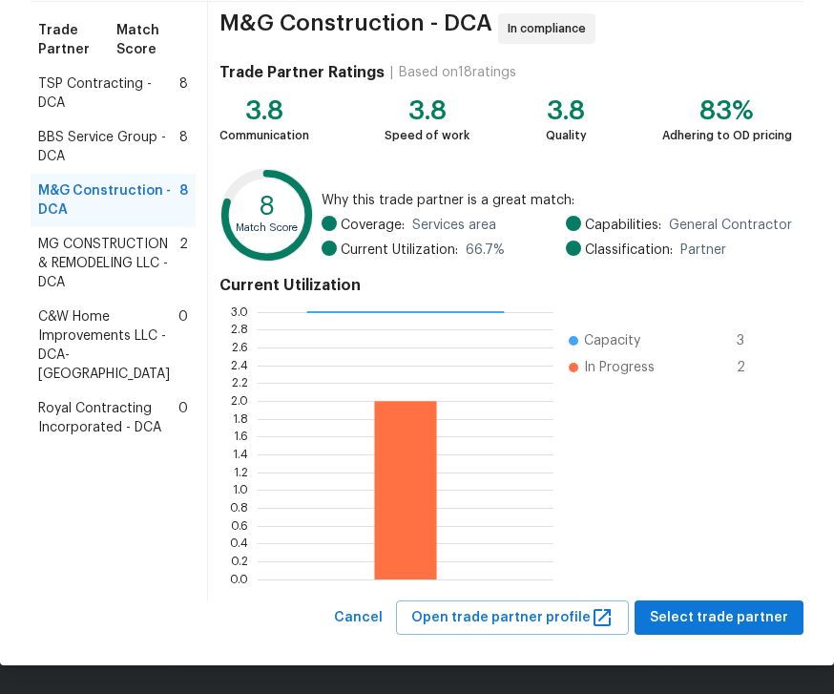
scroll to position [146, 0]
click at [717, 625] on span "Select trade partner" at bounding box center [719, 618] width 138 height 24
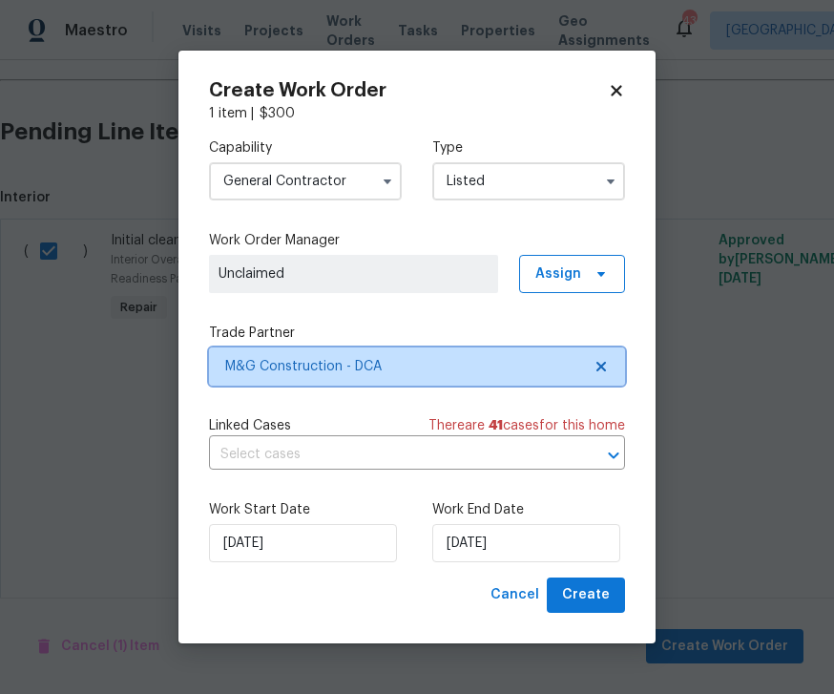
scroll to position [0, 0]
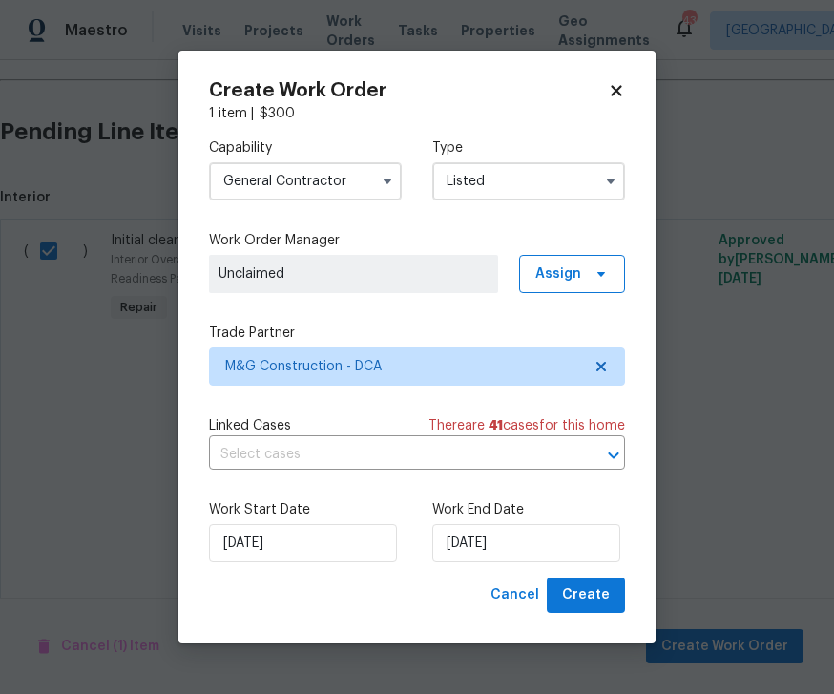
click at [594, 573] on div "Work Start Date 8/11/2025 Work End Date 8/11/2025" at bounding box center [417, 531] width 416 height 93
click at [600, 595] on span "Create" at bounding box center [586, 595] width 48 height 24
checkbox input "false"
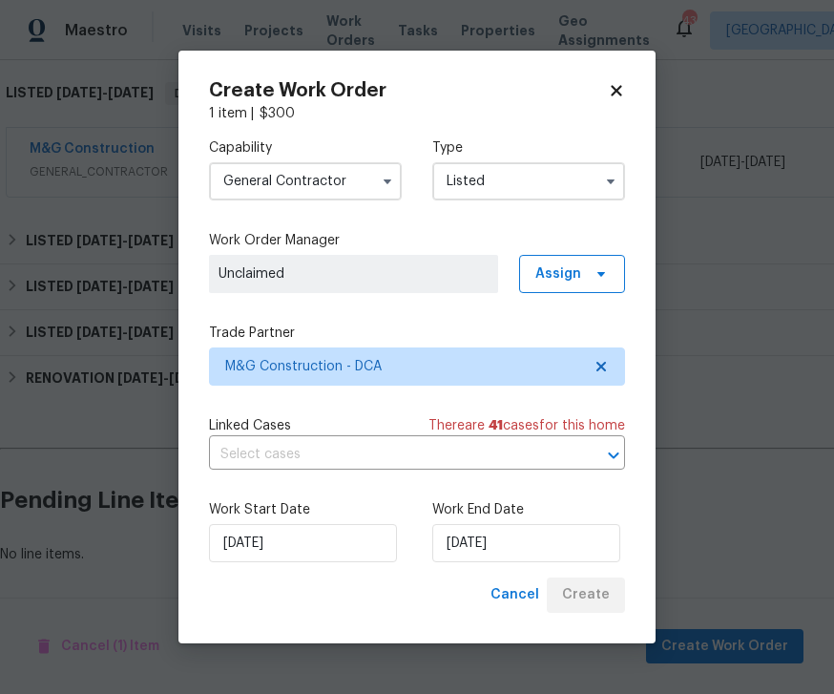
scroll to position [237, 0]
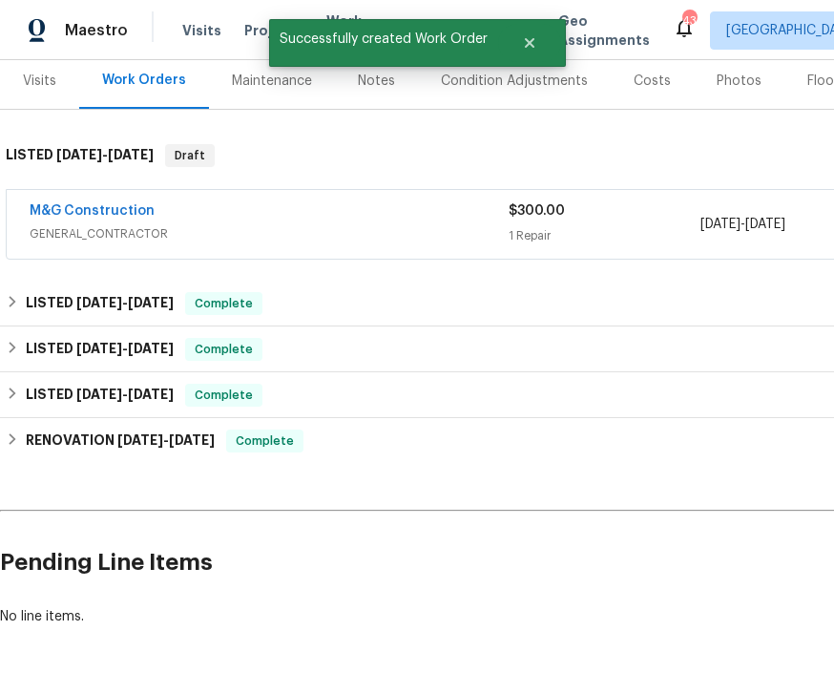
click at [97, 216] on link "M&G Construction" at bounding box center [92, 210] width 125 height 13
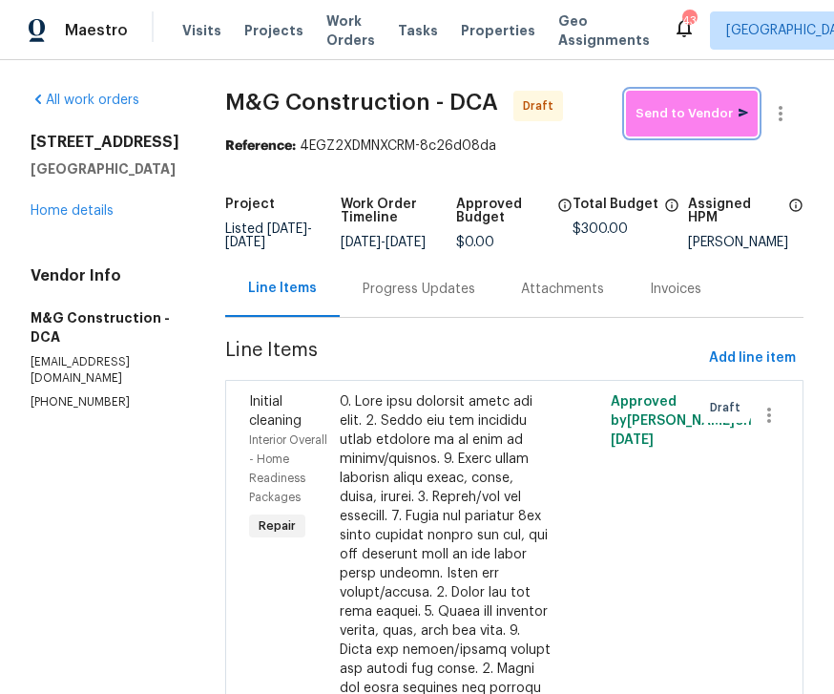
click at [694, 119] on span "Send to Vendor" at bounding box center [691, 114] width 113 height 22
